Goal: Answer question/provide support: Share knowledge or assist other users

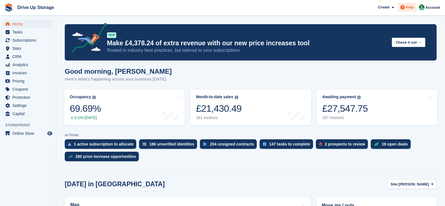
click at [409, 10] on span "Help" at bounding box center [410, 8] width 8 height 6
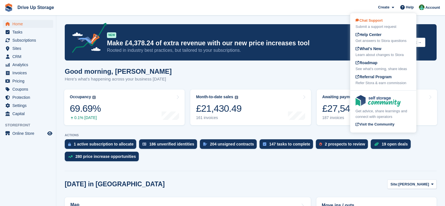
click at [404, 23] on div "Chat Support Submit a support request" at bounding box center [383, 24] width 55 height 12
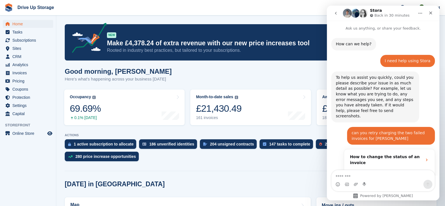
scroll to position [173, 0]
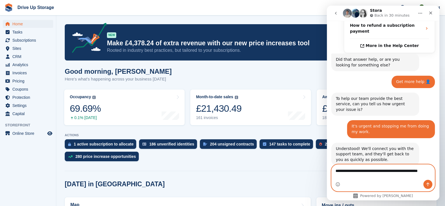
type textarea "**********"
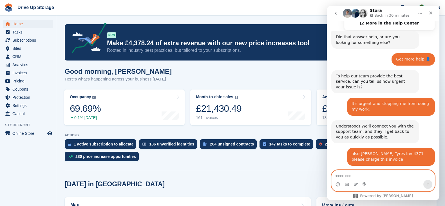
scroll to position [232, 0]
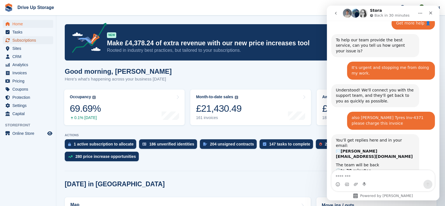
click at [36, 39] on span "Subscriptions" at bounding box center [29, 40] width 34 height 8
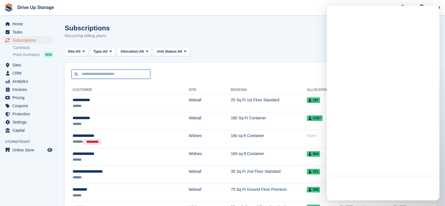
click at [118, 74] on input "text" at bounding box center [111, 74] width 79 height 9
type input "*"
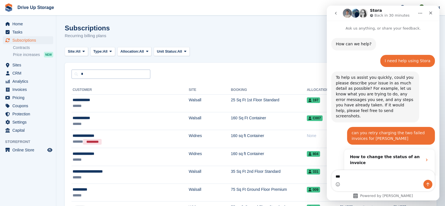
type textarea "****"
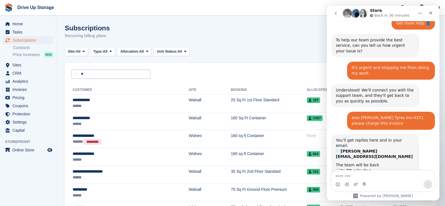
scroll to position [248, 0]
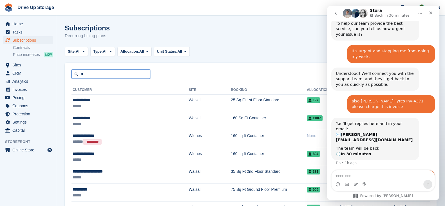
click at [119, 74] on input "*" at bounding box center [111, 74] width 79 height 9
type input "*****"
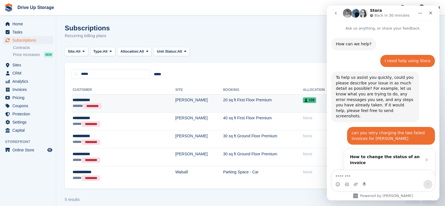
scroll to position [248, 0]
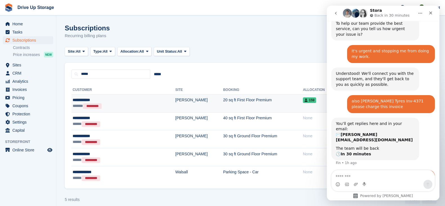
click at [263, 102] on td "20 sq ft First Floor Premium" at bounding box center [263, 103] width 80 height 18
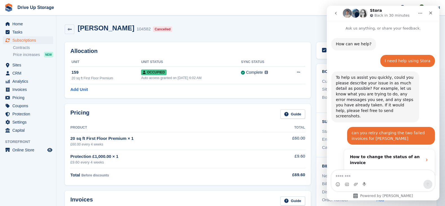
scroll to position [248, 0]
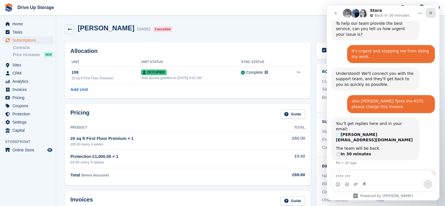
click at [431, 11] on icon "Close" at bounding box center [431, 13] width 5 height 5
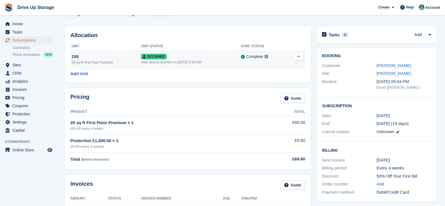
scroll to position [0, 0]
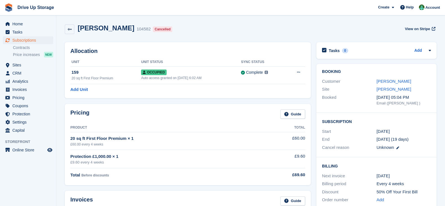
click at [163, 105] on div "Pricing Guide Product Total 20 sq ft First Floor Premium × 1 £60.00 every 4 wee…" at bounding box center [188, 144] width 246 height 81
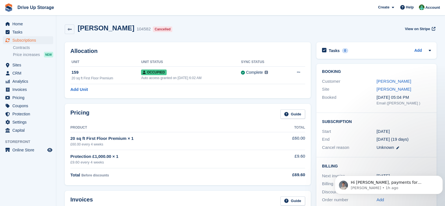
scroll to position [310, 0]
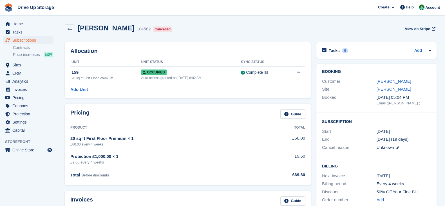
click at [410, 13] on div "Create Subscription Invoice Contact Deal Discount Page Help Chat Support Submit…" at bounding box center [409, 7] width 67 height 15
click at [410, 10] on div "Help" at bounding box center [407, 7] width 19 height 9
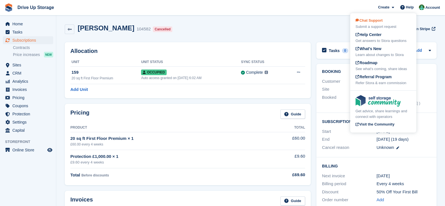
click at [393, 19] on div "Chat Support Submit a support request" at bounding box center [383, 24] width 55 height 12
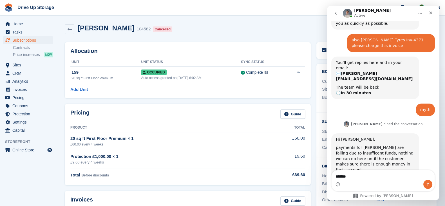
type textarea "********"
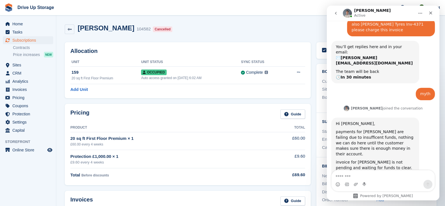
scroll to position [326, 0]
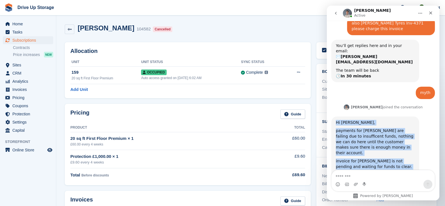
drag, startPoint x: 349, startPoint y: 133, endPoint x: 333, endPoint y: 89, distance: 46.6
click at [333, 117] on div "Hi Camille, payments for Mariah are failing due to insufficent funds, nothing w…" at bounding box center [375, 149] width 88 height 65
copy div "Hi Camille, payments for Mariah are failing due to insufficent funds, nothing w…"
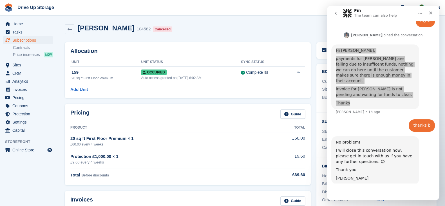
scroll to position [409, 0]
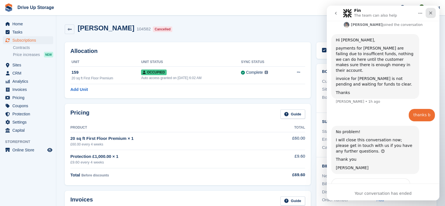
click at [431, 9] on div "Close" at bounding box center [431, 13] width 10 height 10
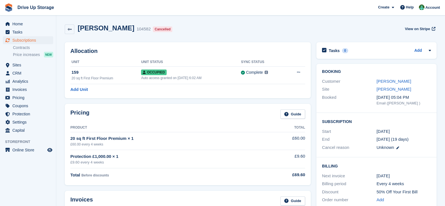
click at [166, 103] on div "Pricing Guide Product Total 20 sq ft First Floor Premium × 1 £60.00 every 4 wee…" at bounding box center [188, 144] width 252 height 87
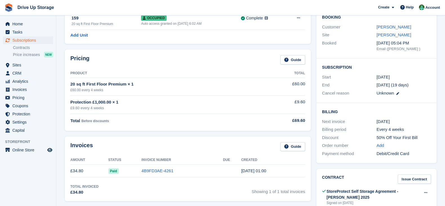
scroll to position [70, 0]
